Goal: Find specific page/section: Find specific page/section

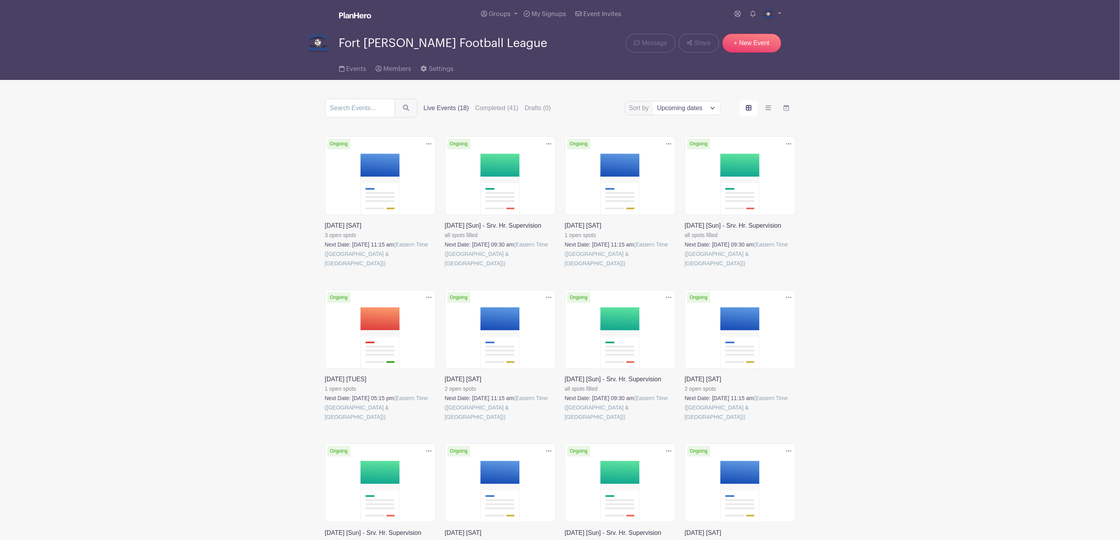
click at [325, 268] on link at bounding box center [325, 268] width 0 height 0
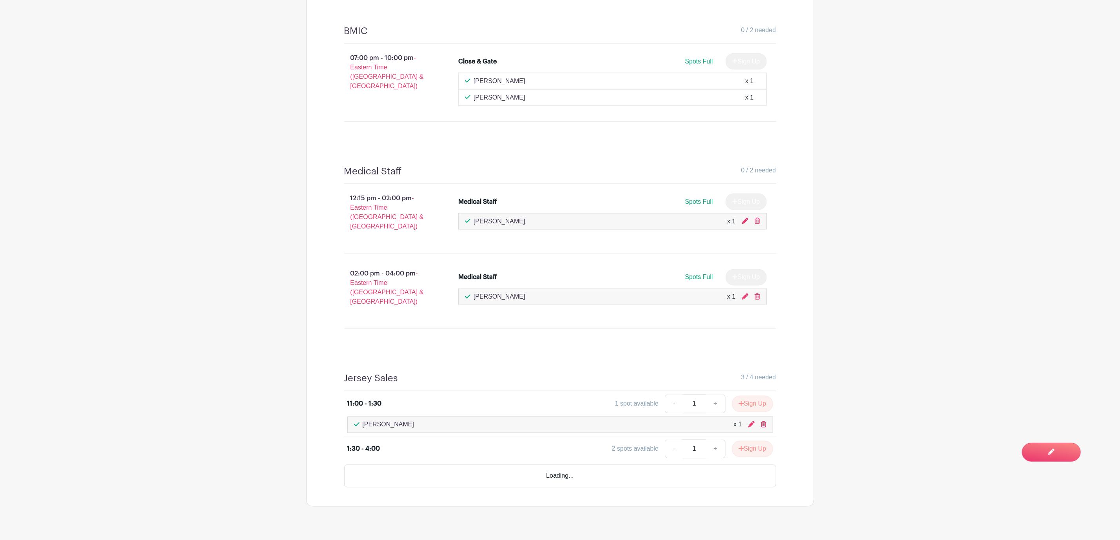
scroll to position [852, 0]
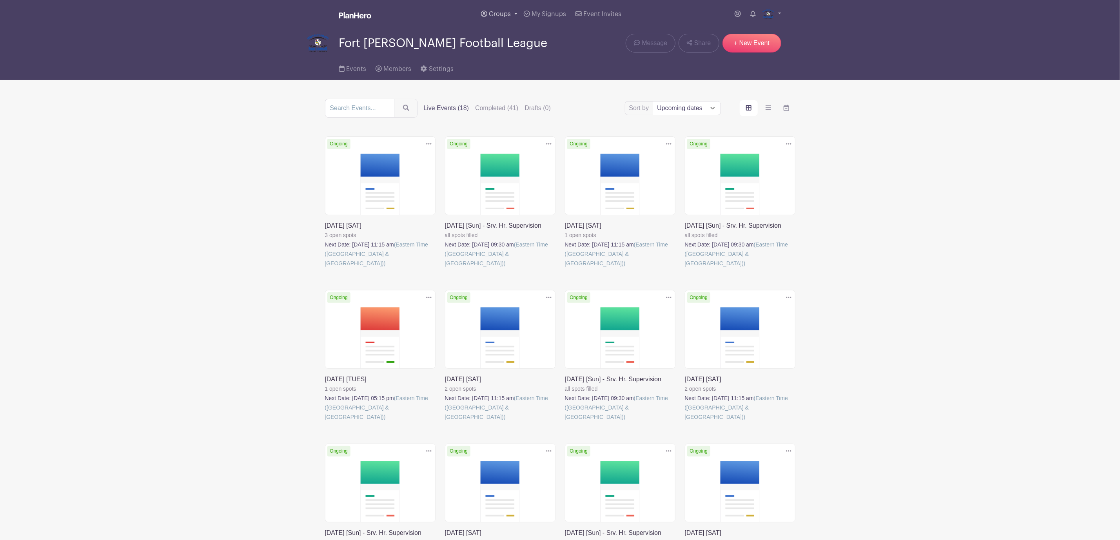
click at [499, 16] on span "Groups" at bounding box center [500, 14] width 22 height 6
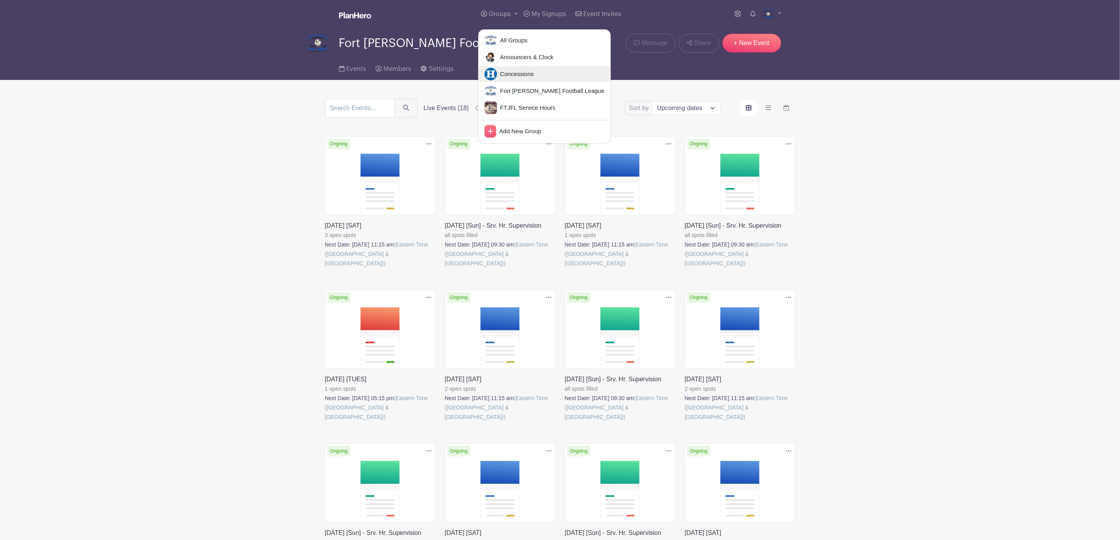
click at [506, 66] on link "Concessions" at bounding box center [544, 74] width 132 height 16
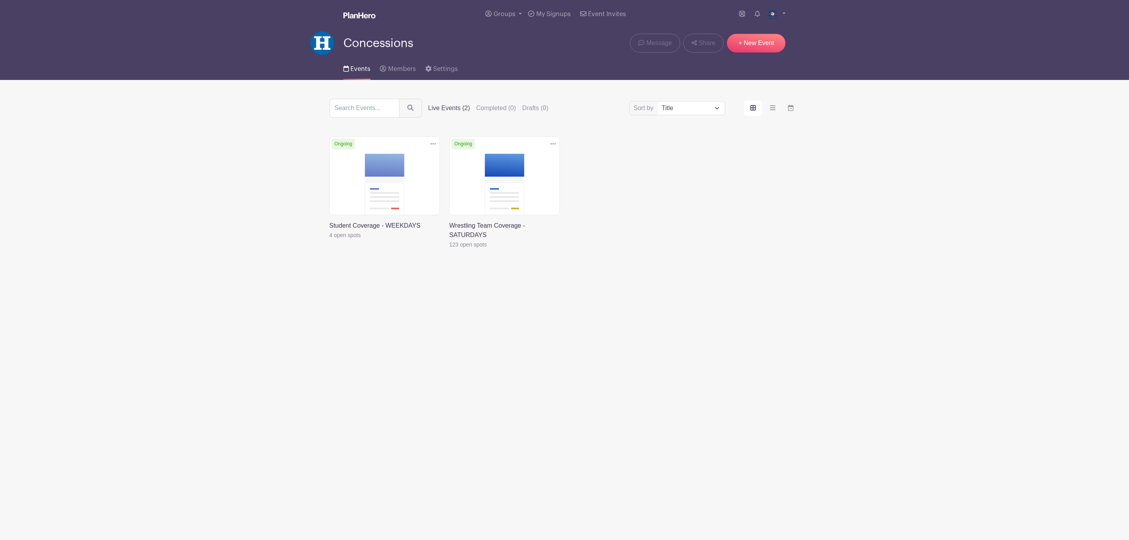
click at [449, 249] on link at bounding box center [449, 249] width 0 height 0
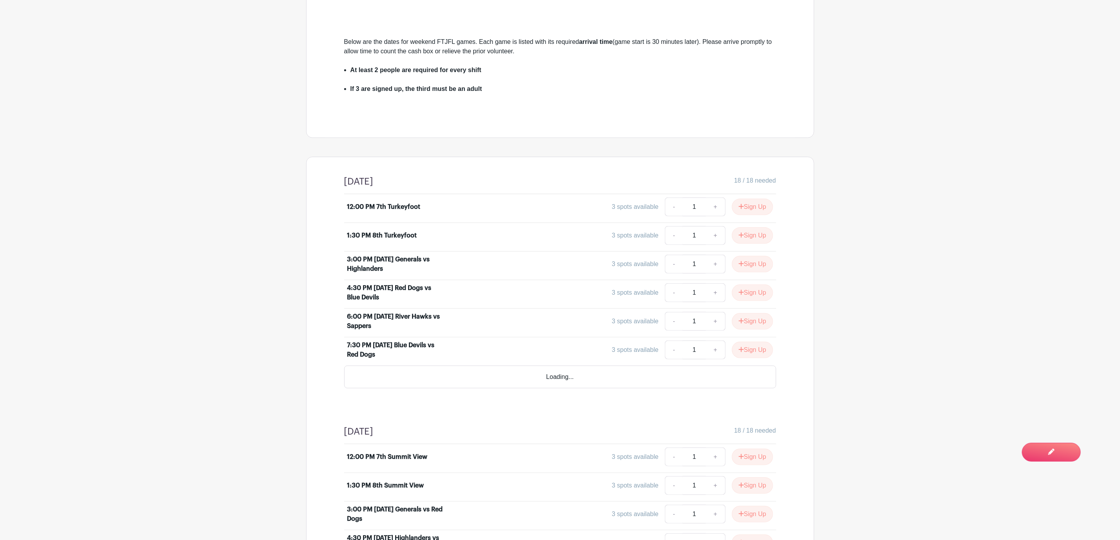
scroll to position [294, 0]
